Goal: Information Seeking & Learning: Learn about a topic

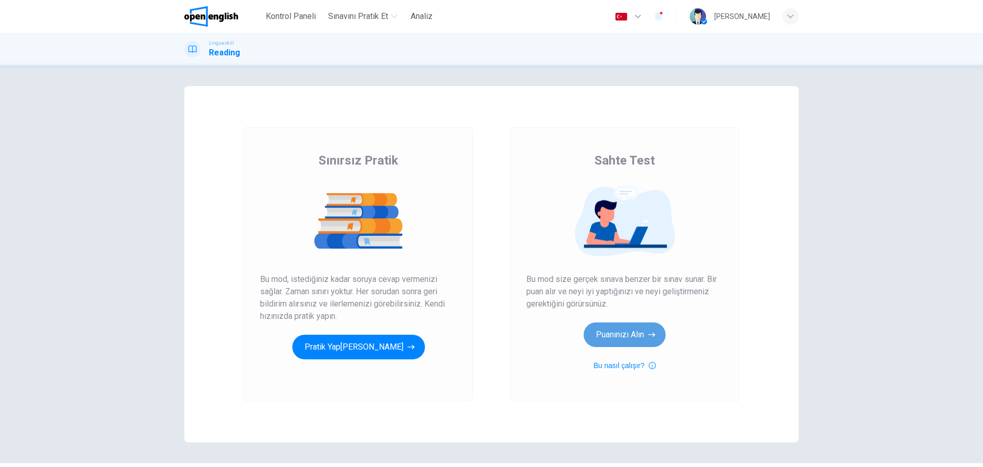
click at [639, 330] on button "Puanınızı Alın" at bounding box center [625, 334] width 82 height 25
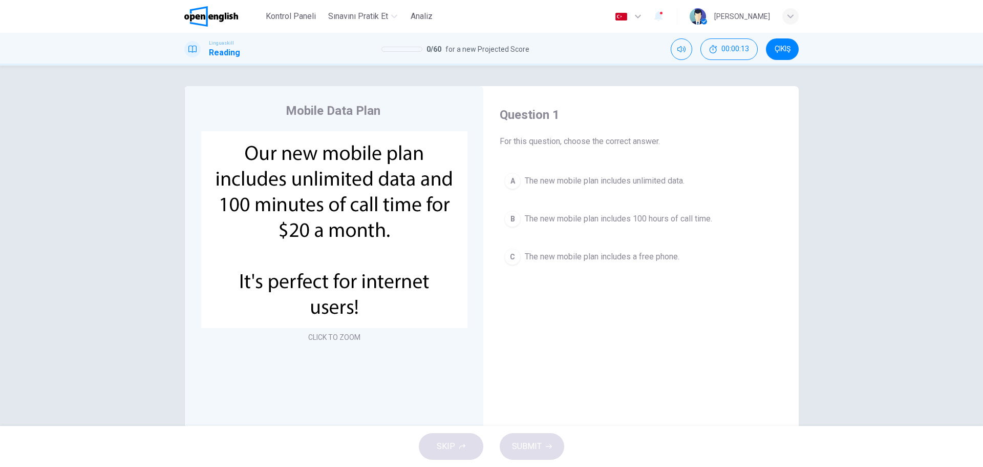
click at [346, 340] on button "CLICK TO ZOOM" at bounding box center [334, 337] width 60 height 14
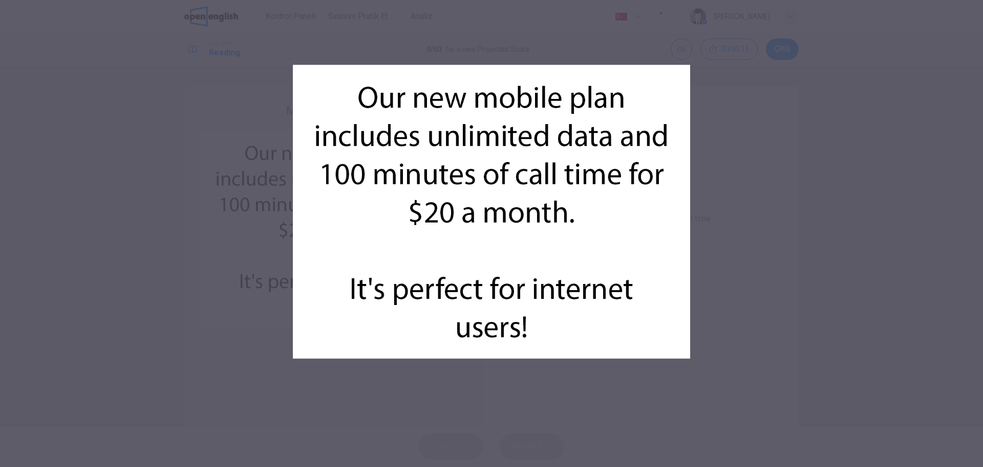
click at [571, 339] on img at bounding box center [491, 211] width 397 height 397
click at [327, 350] on img at bounding box center [491, 211] width 397 height 397
click at [695, 65] on div at bounding box center [491, 233] width 983 height 467
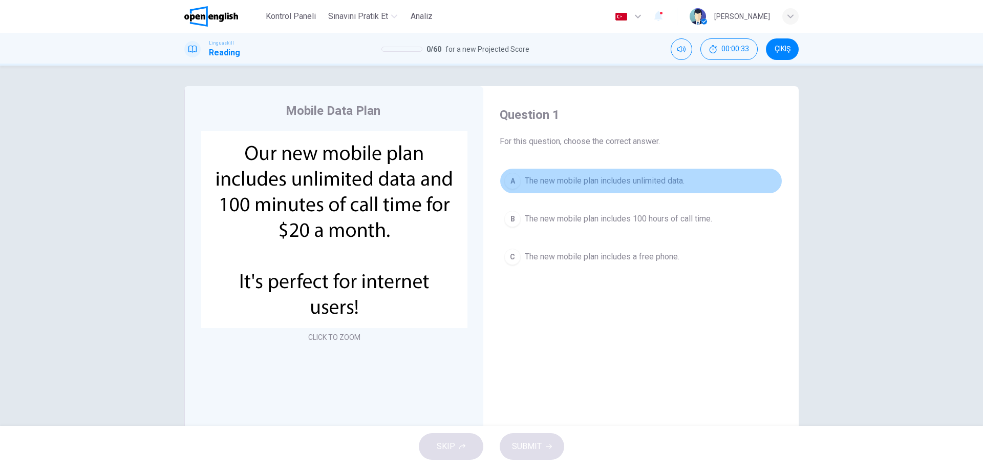
click at [595, 178] on span "The new mobile plan includes unlimited data." at bounding box center [605, 181] width 160 height 12
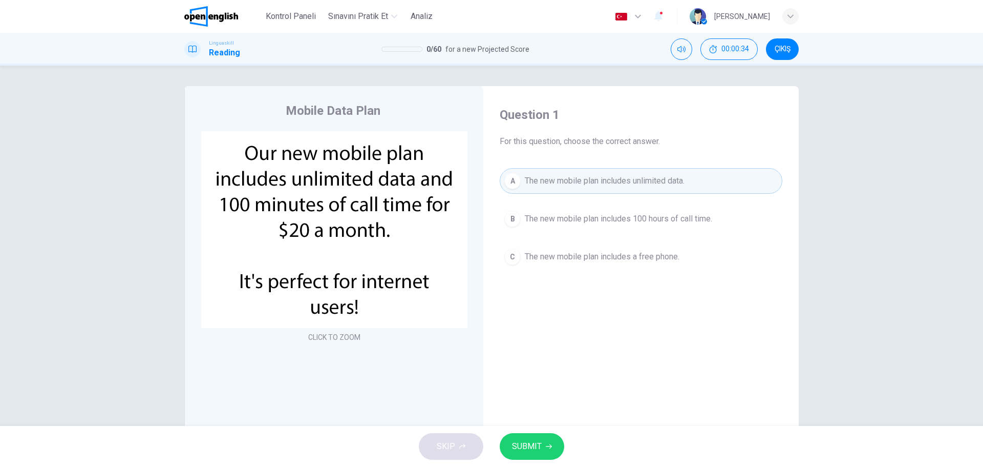
click at [525, 456] on button "SUBMIT" at bounding box center [532, 446] width 65 height 27
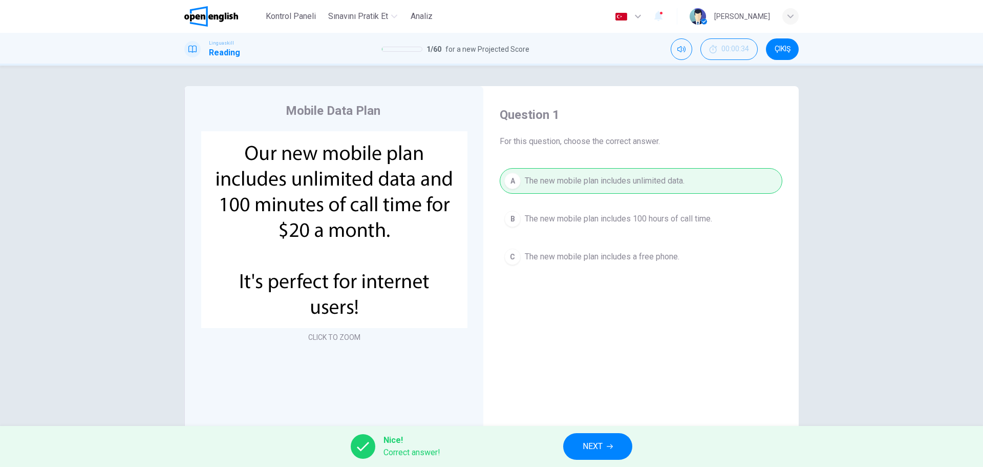
click at [604, 454] on button "NEXT" at bounding box center [597, 446] width 69 height 27
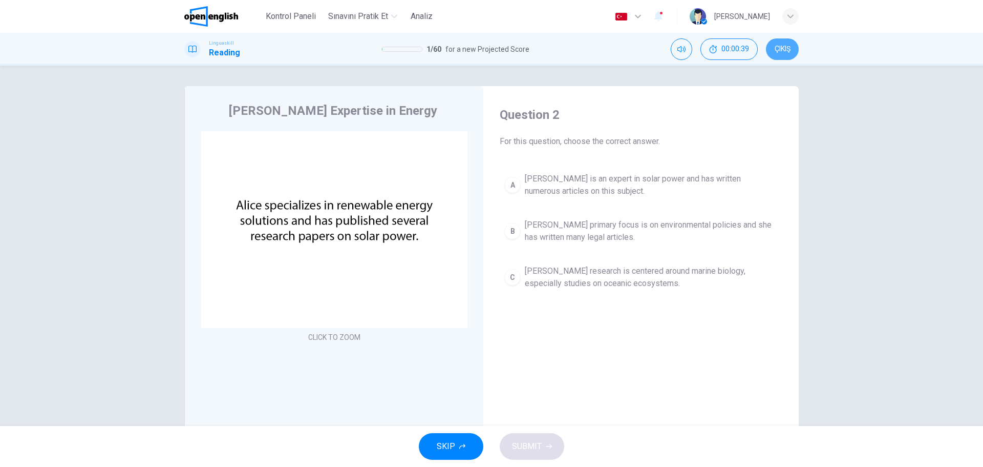
click at [790, 50] on span "ÇIKIŞ" at bounding box center [783, 49] width 16 height 8
